Goal: Task Accomplishment & Management: Use online tool/utility

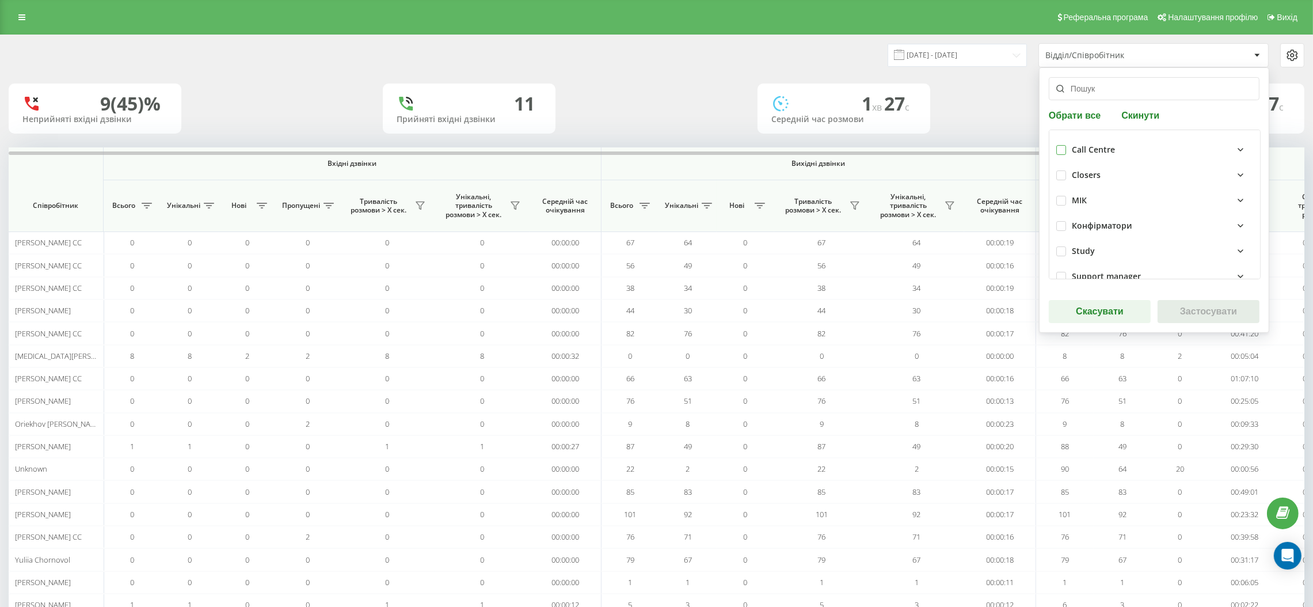
click at [1060, 145] on label at bounding box center [1062, 145] width 10 height 0
checkbox input "true"
click at [1188, 311] on button "Застосувати" at bounding box center [1209, 311] width 102 height 23
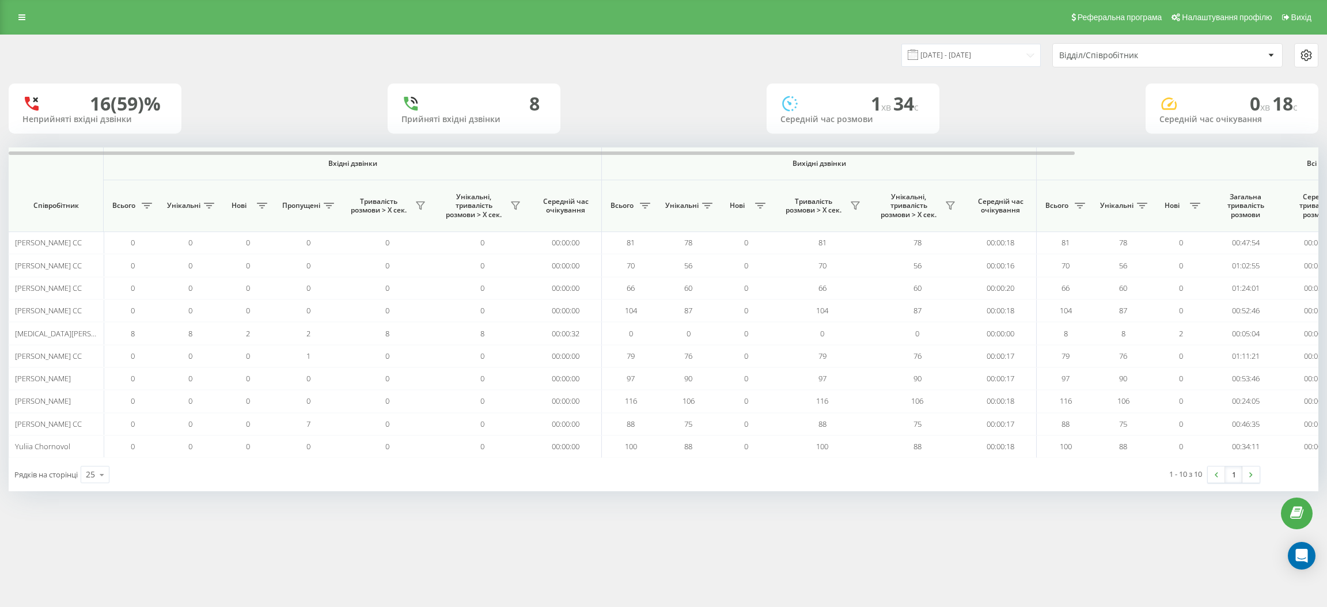
click at [1132, 61] on div "Відділ/Співробітник" at bounding box center [1167, 55] width 229 height 23
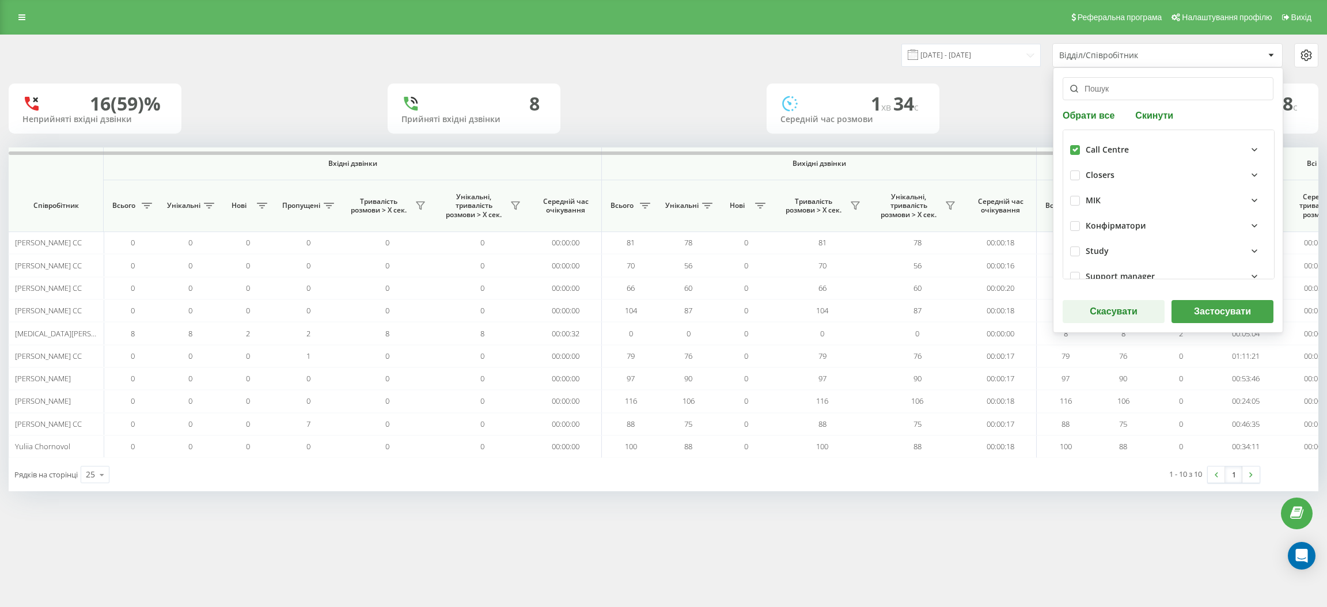
click at [1205, 311] on button "Застосувати" at bounding box center [1222, 311] width 102 height 23
